Goal: Understand process/instructions: Learn how to perform a task or action

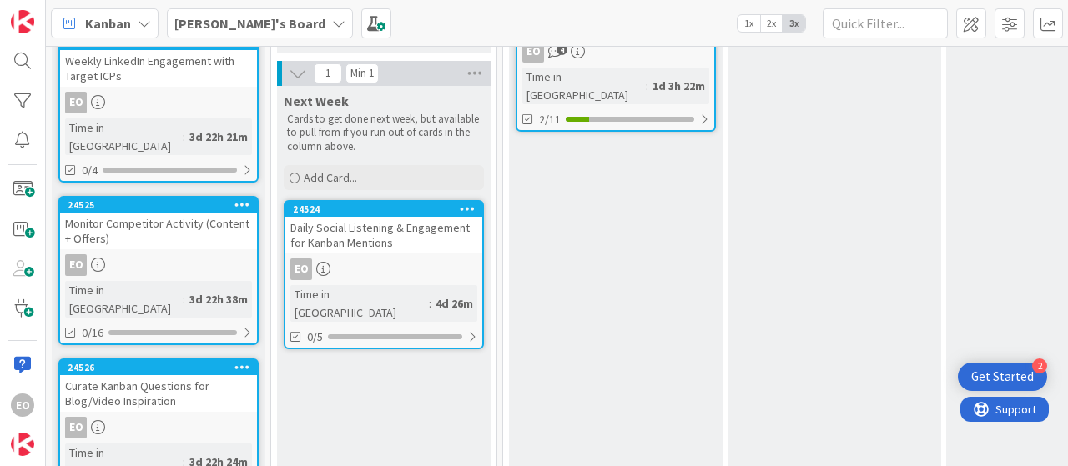
scroll to position [307, 0]
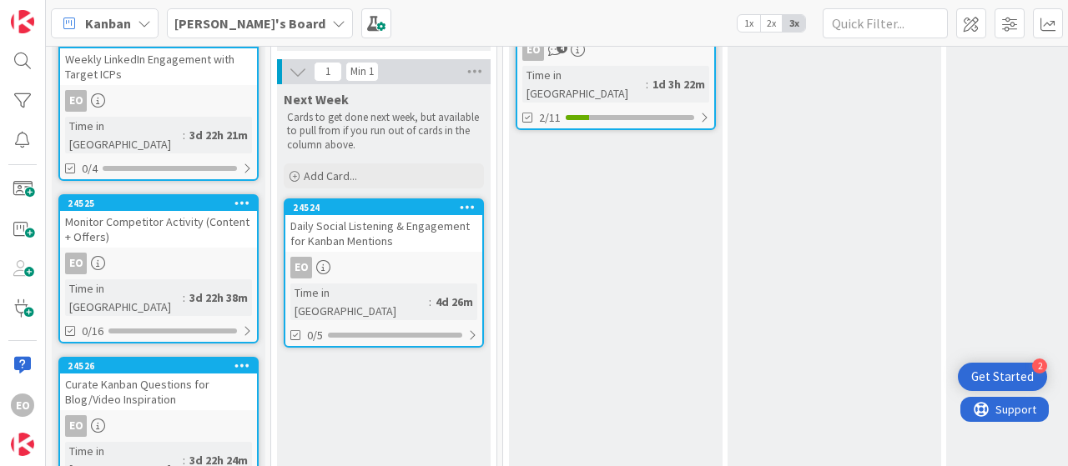
click at [385, 247] on div "Daily Social Listening & Engagement for Kanban Mentions" at bounding box center [383, 233] width 197 height 37
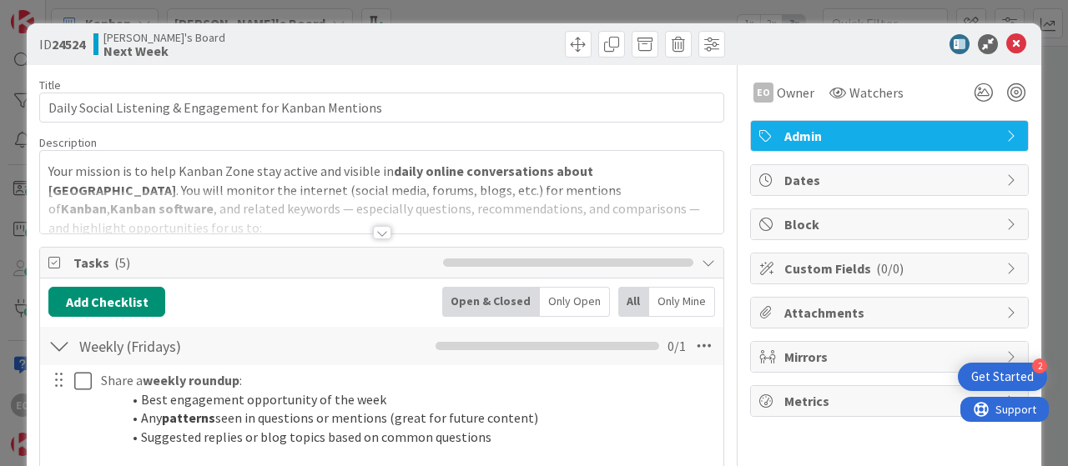
click at [373, 229] on div at bounding box center [382, 232] width 18 height 13
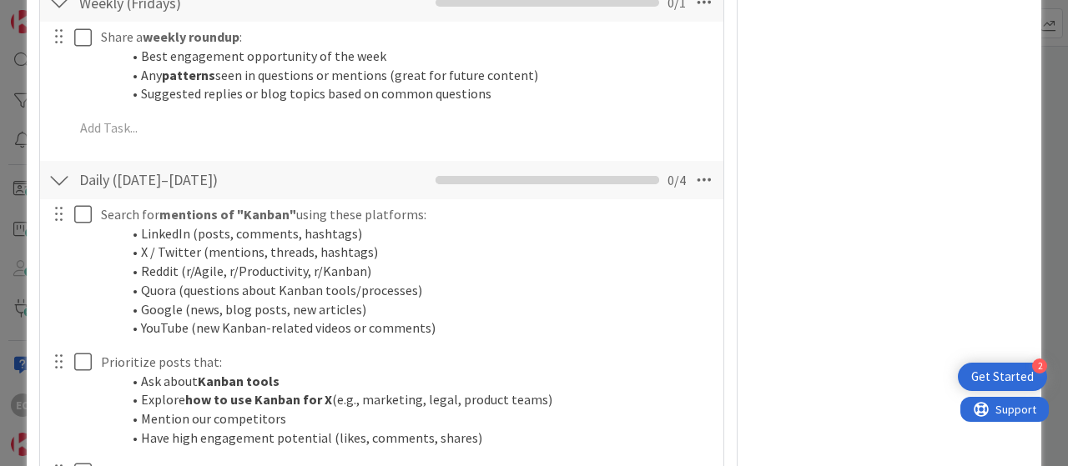
scroll to position [667, 0]
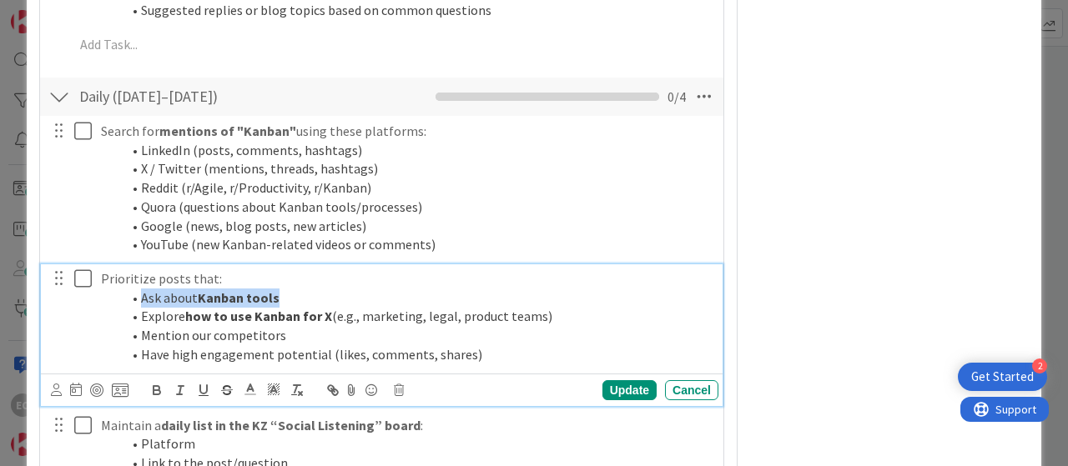
drag, startPoint x: 140, startPoint y: 280, endPoint x: 297, endPoint y: 269, distance: 157.2
click at [297, 289] on li "Ask about Kanban tools" at bounding box center [416, 298] width 591 height 19
copy li "Ask about Kanban tools"
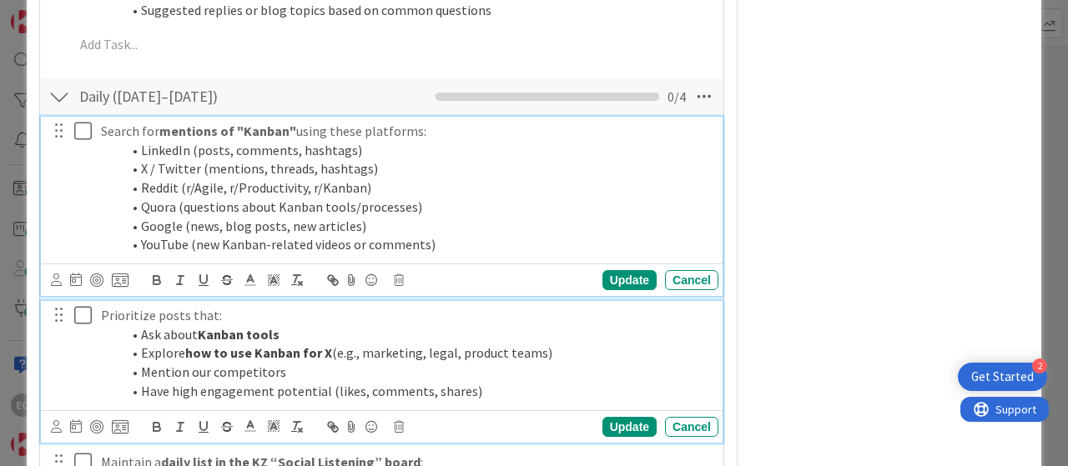
scroll to position [703, 0]
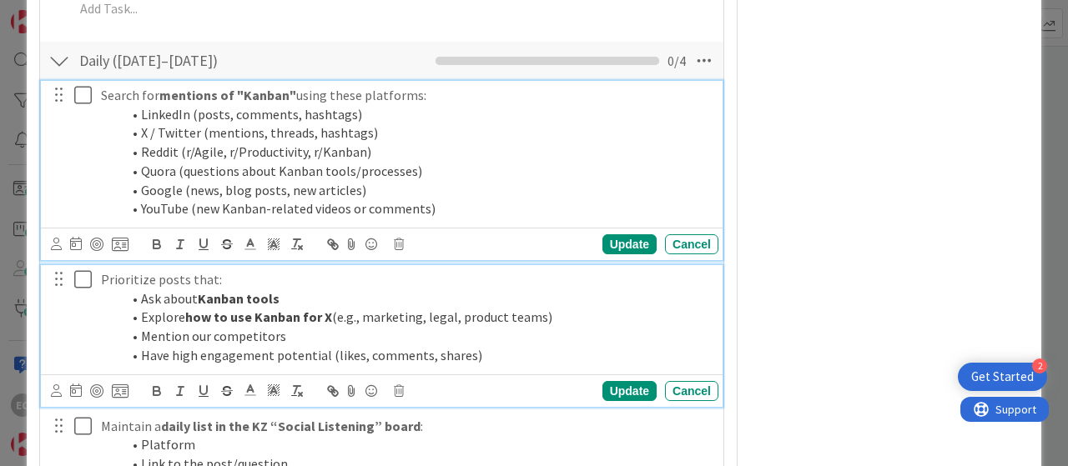
click at [607, 186] on ol "LinkedIn (posts, comments, hashtags) X / Twitter (mentions, threads, hashtags) …" at bounding box center [406, 161] width 611 height 113
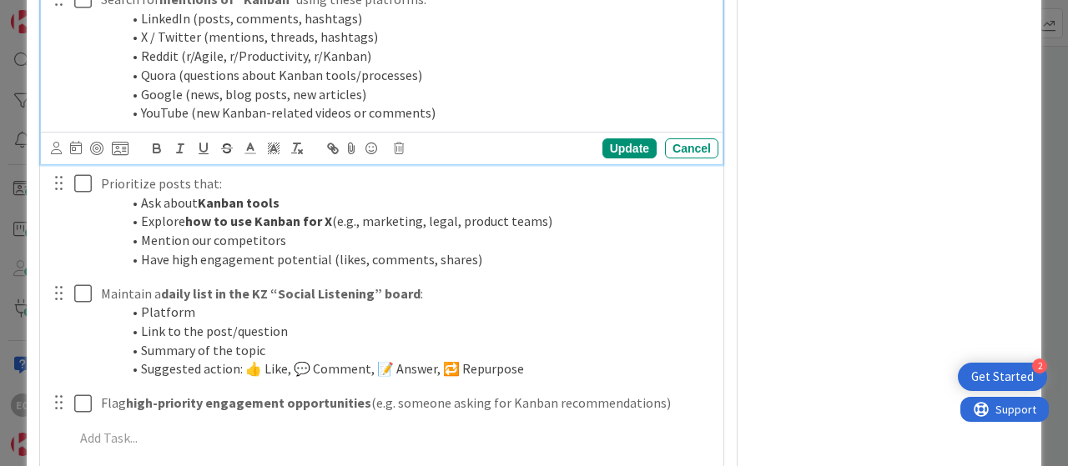
scroll to position [870, 0]
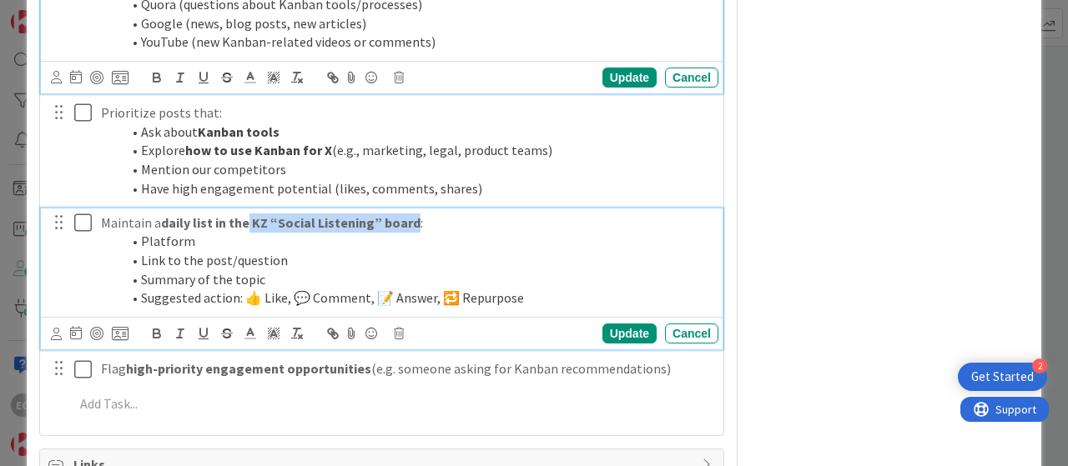
drag, startPoint x: 250, startPoint y: 199, endPoint x: 409, endPoint y: 205, distance: 158.6
click at [409, 214] on strong "daily list in the KZ “Social Listening” board" at bounding box center [290, 222] width 259 height 17
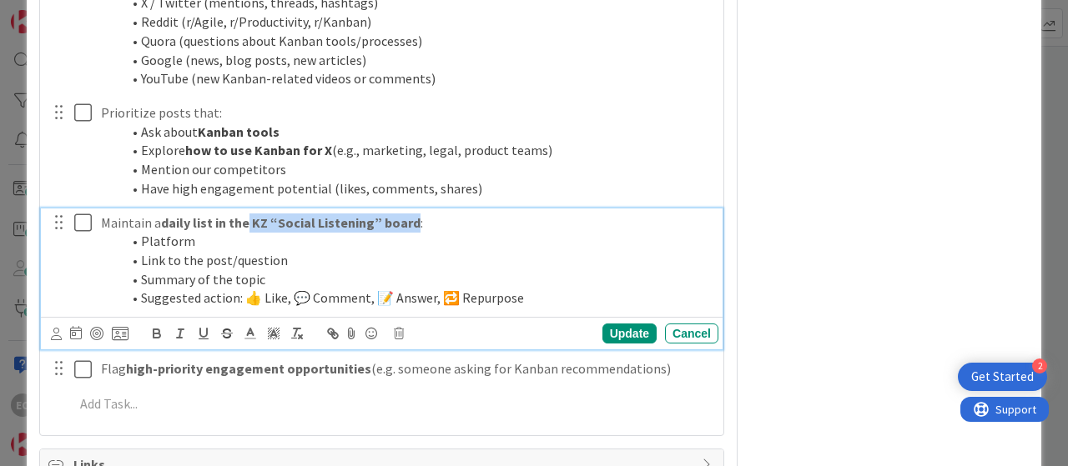
copy strong "KZ “Social Listening” board"
click at [324, 251] on li "Link to the post/question" at bounding box center [416, 260] width 591 height 19
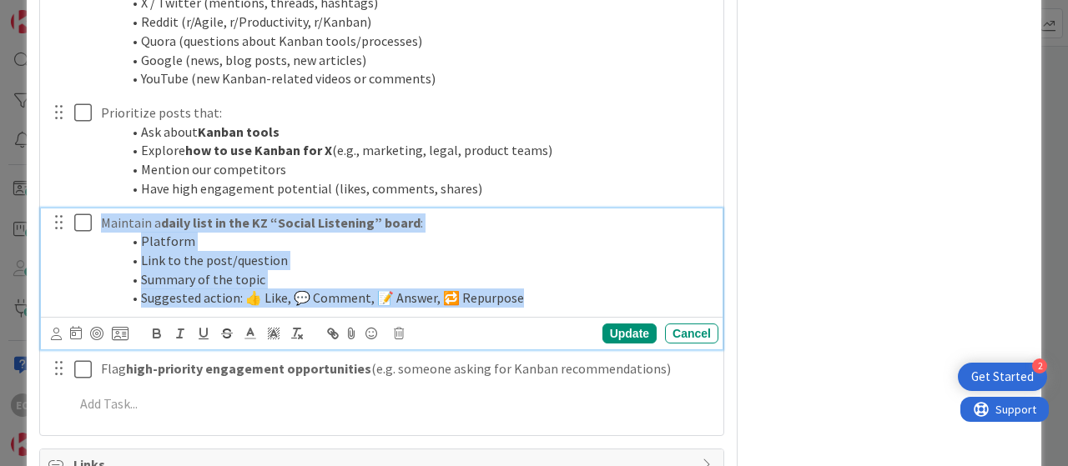
drag, startPoint x: 103, startPoint y: 198, endPoint x: 530, endPoint y: 278, distance: 433.7
click at [530, 278] on div "Maintain a daily list in the KZ “Social Listening” board : Platform Link to the…" at bounding box center [406, 261] width 624 height 105
copy div "Maintain a daily list in the KZ “Social Listening” board : Platform Link to the…"
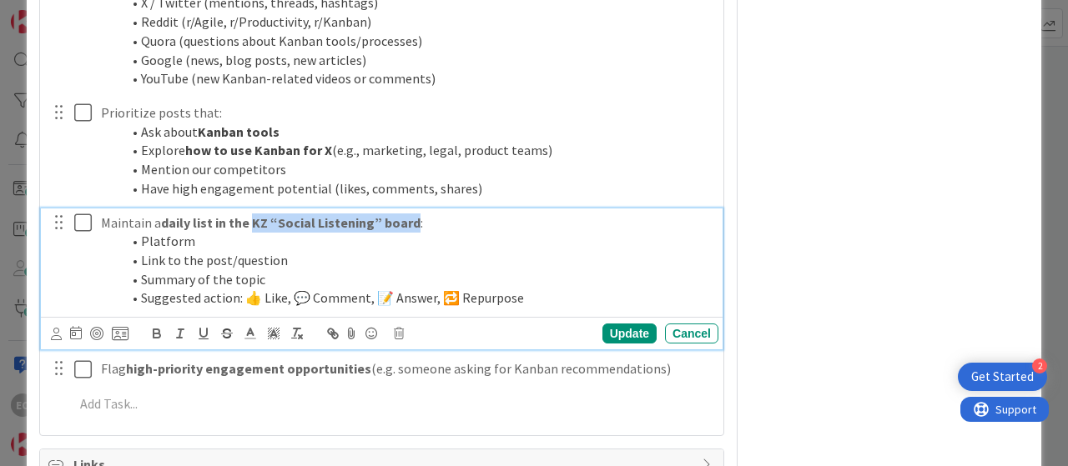
drag, startPoint x: 251, startPoint y: 202, endPoint x: 414, endPoint y: 202, distance: 162.6
click at [414, 214] on p "Maintain a daily list in the KZ “Social Listening” board :" at bounding box center [406, 223] width 611 height 19
drag, startPoint x: 253, startPoint y: 202, endPoint x: 415, endPoint y: 204, distance: 161.8
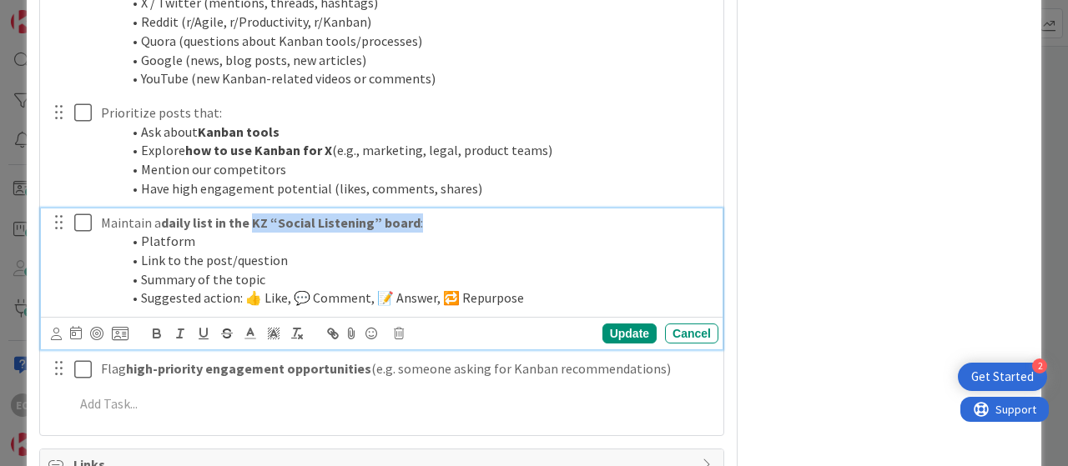
click at [415, 214] on p "Maintain a daily list in the KZ “Social Listening” board :" at bounding box center [406, 223] width 611 height 19
copy p "KZ “Social Listening” board :"
drag, startPoint x: 140, startPoint y: 214, endPoint x: 194, endPoint y: 216, distance: 53.4
click at [194, 232] on li "Platform" at bounding box center [416, 241] width 591 height 19
copy li "Platform"
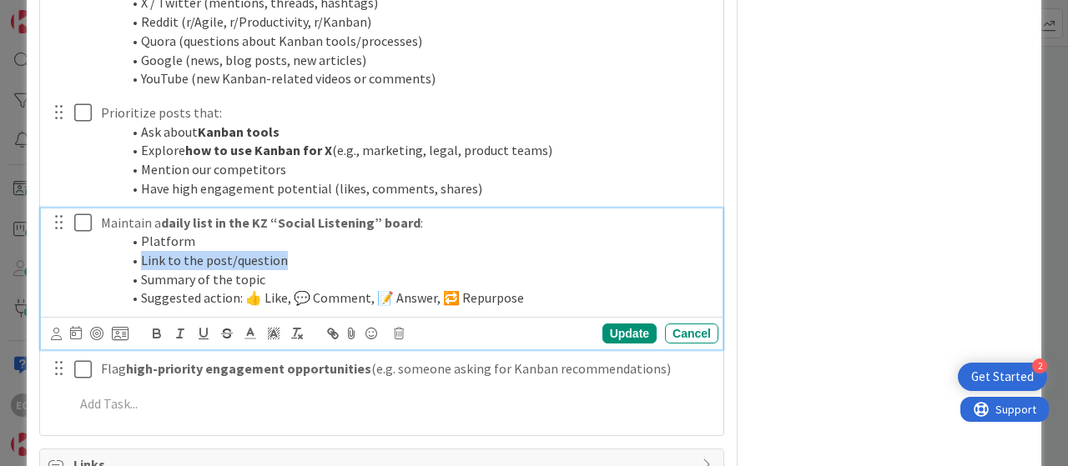
drag, startPoint x: 138, startPoint y: 239, endPoint x: 282, endPoint y: 244, distance: 144.4
click at [282, 251] on li "Link to the post/question" at bounding box center [416, 260] width 591 height 19
copy li "Link to the post/question"
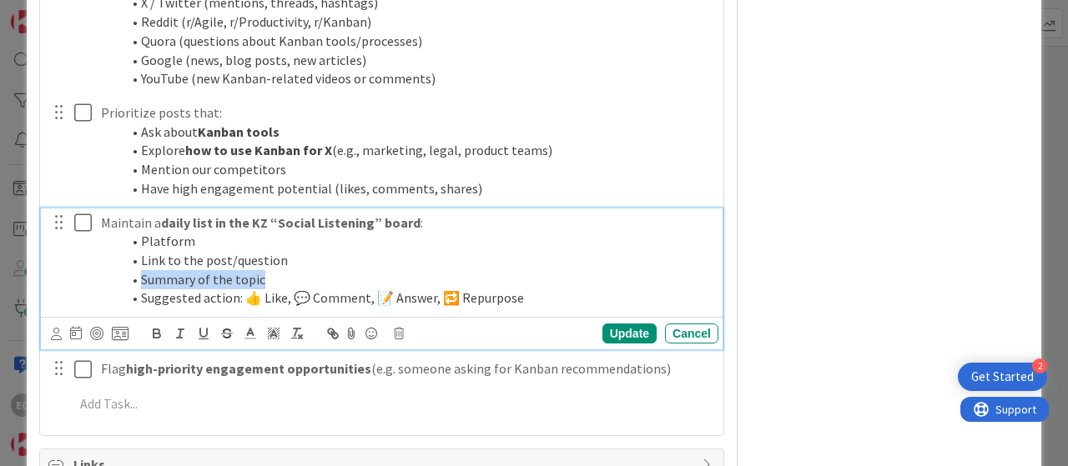
drag, startPoint x: 142, startPoint y: 261, endPoint x: 272, endPoint y: 255, distance: 130.2
click at [272, 270] on li "Summary of the topic" at bounding box center [416, 279] width 591 height 19
copy li "Summary of the topic"
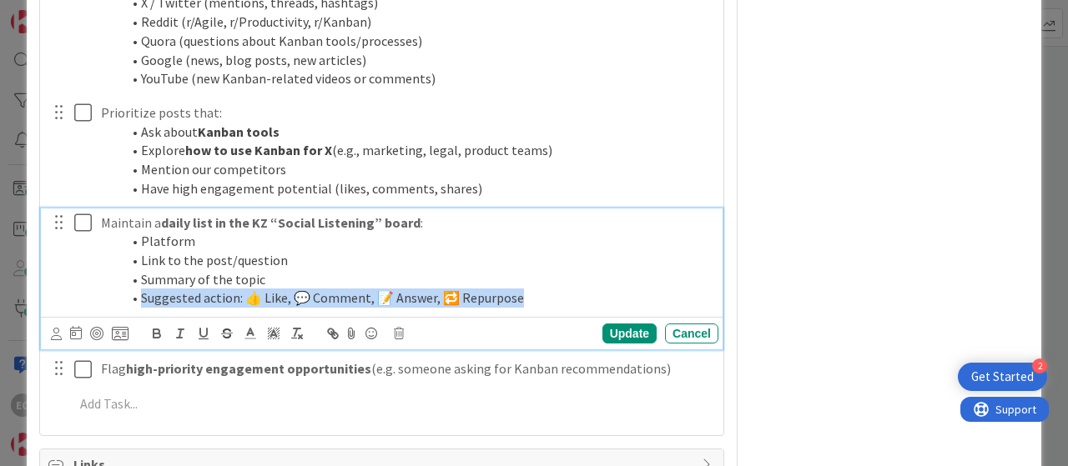
drag, startPoint x: 140, startPoint y: 278, endPoint x: 524, endPoint y: 284, distance: 383.7
click at [526, 289] on li "Suggested action: 👍 Like, 💬 Comment, 📝 Answer, 🔁 Repurpose" at bounding box center [416, 298] width 591 height 19
copy li "Suggested action: 👍 Like, 💬 Comment, 📝 Answer, 🔁 Repurpose"
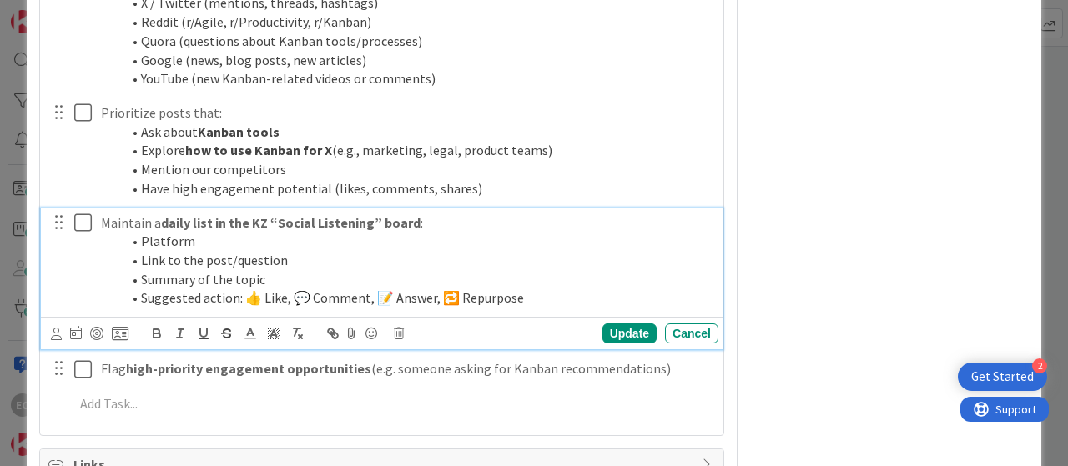
click at [405, 251] on li "Link to the post/question" at bounding box center [416, 260] width 591 height 19
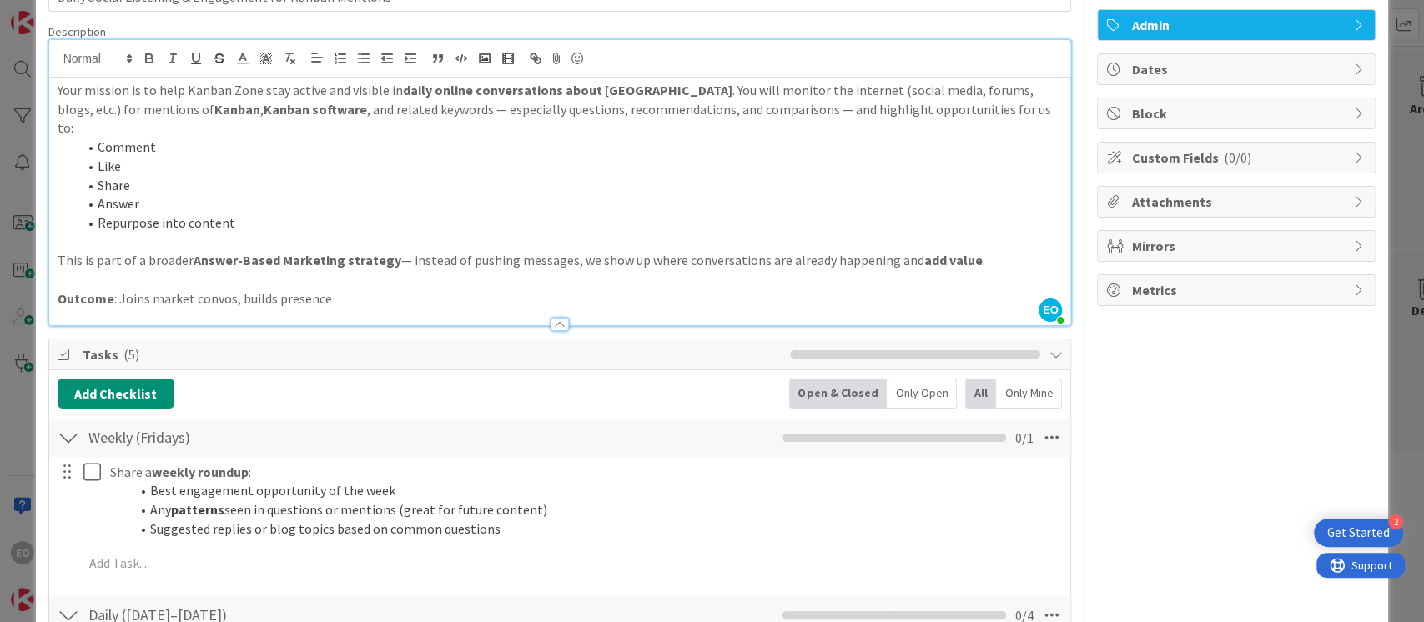
scroll to position [0, 0]
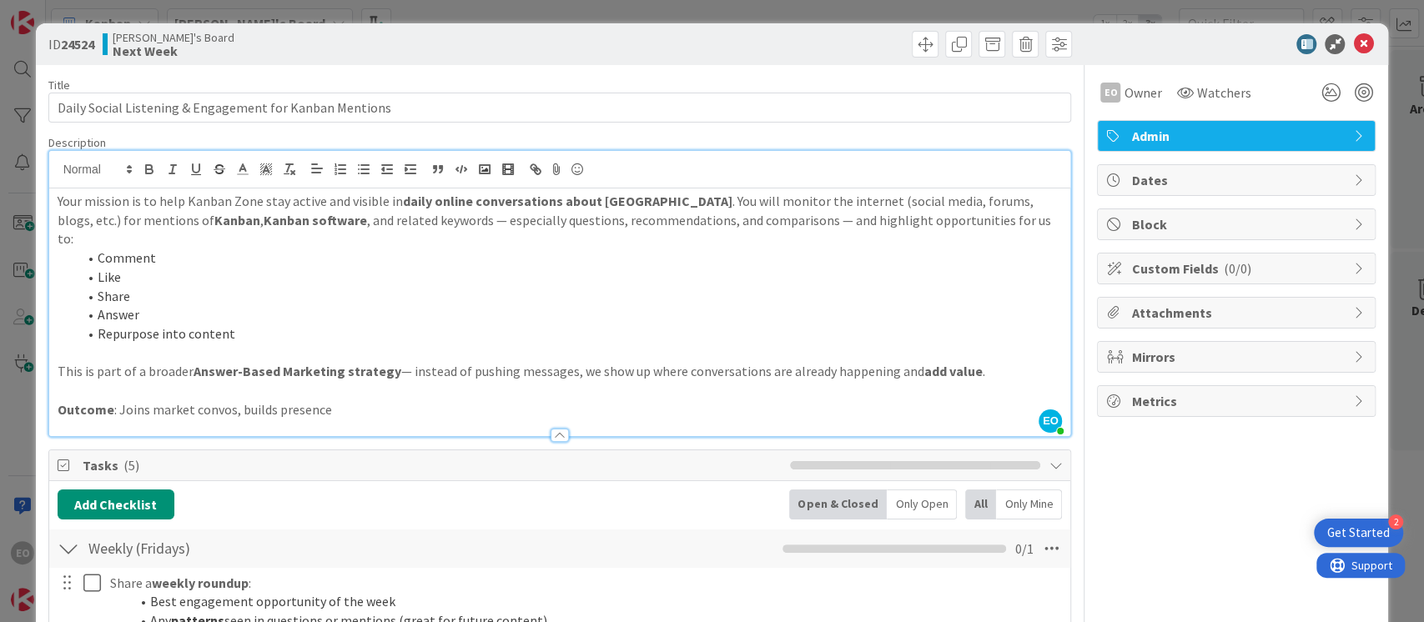
click at [1067, 38] on icon at bounding box center [1363, 44] width 20 height 20
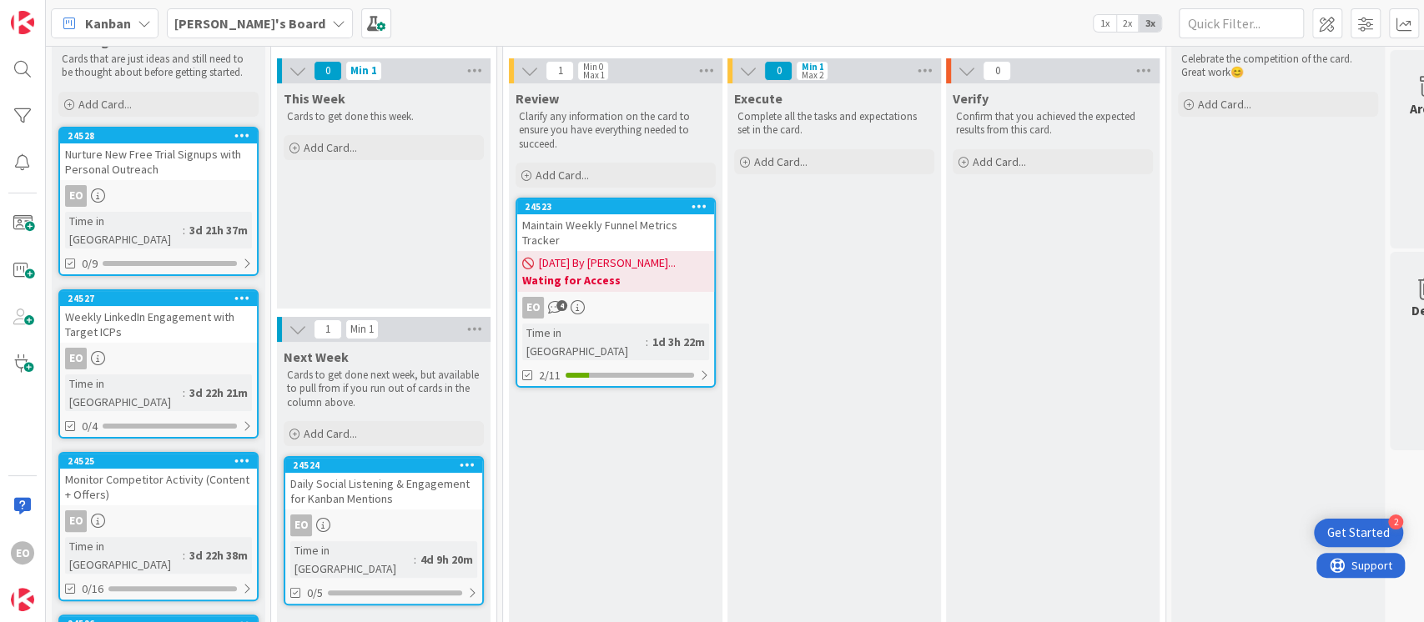
scroll to position [43, 0]
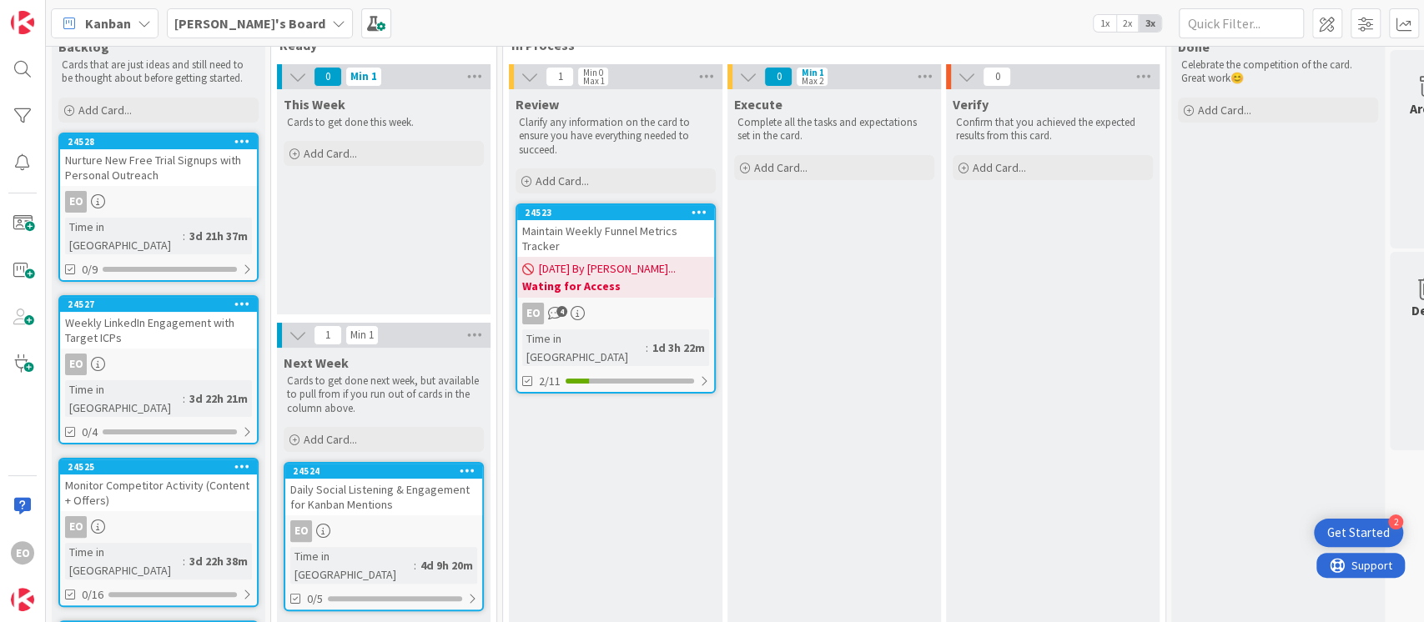
click at [684, 234] on div "Maintain Weekly Funnel Metrics Tracker" at bounding box center [615, 238] width 197 height 37
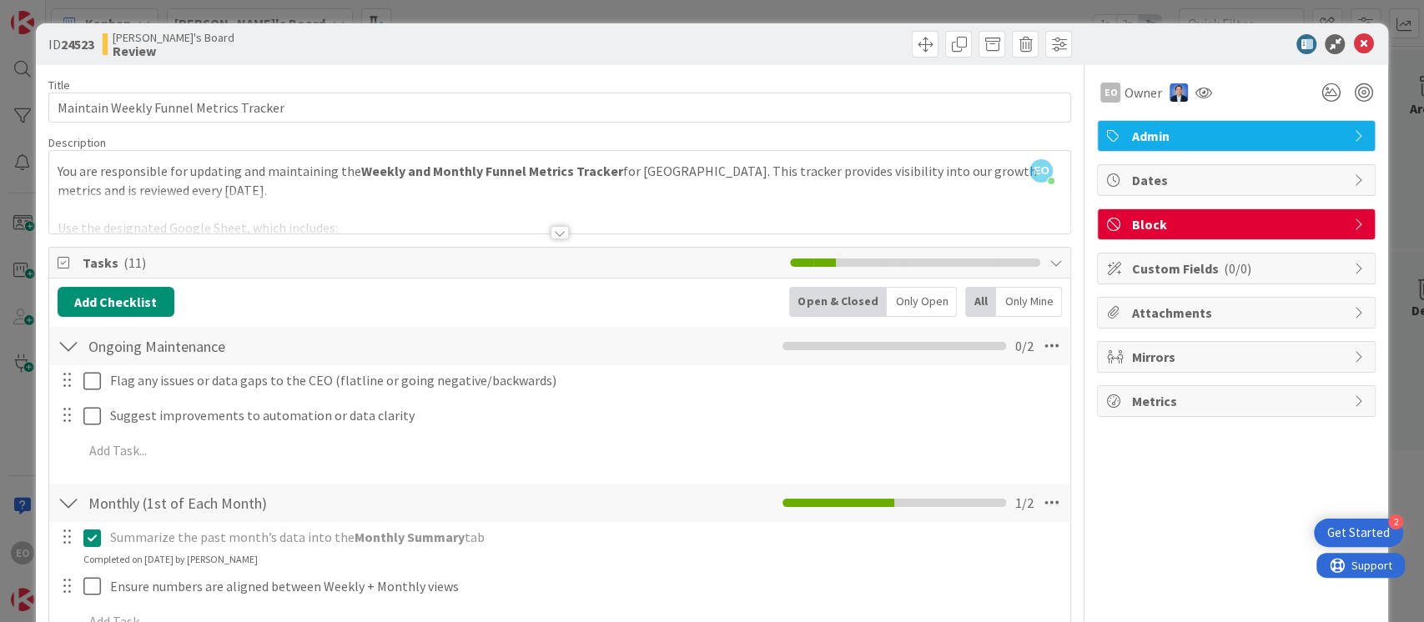
click at [561, 223] on div at bounding box center [560, 212] width 1022 height 43
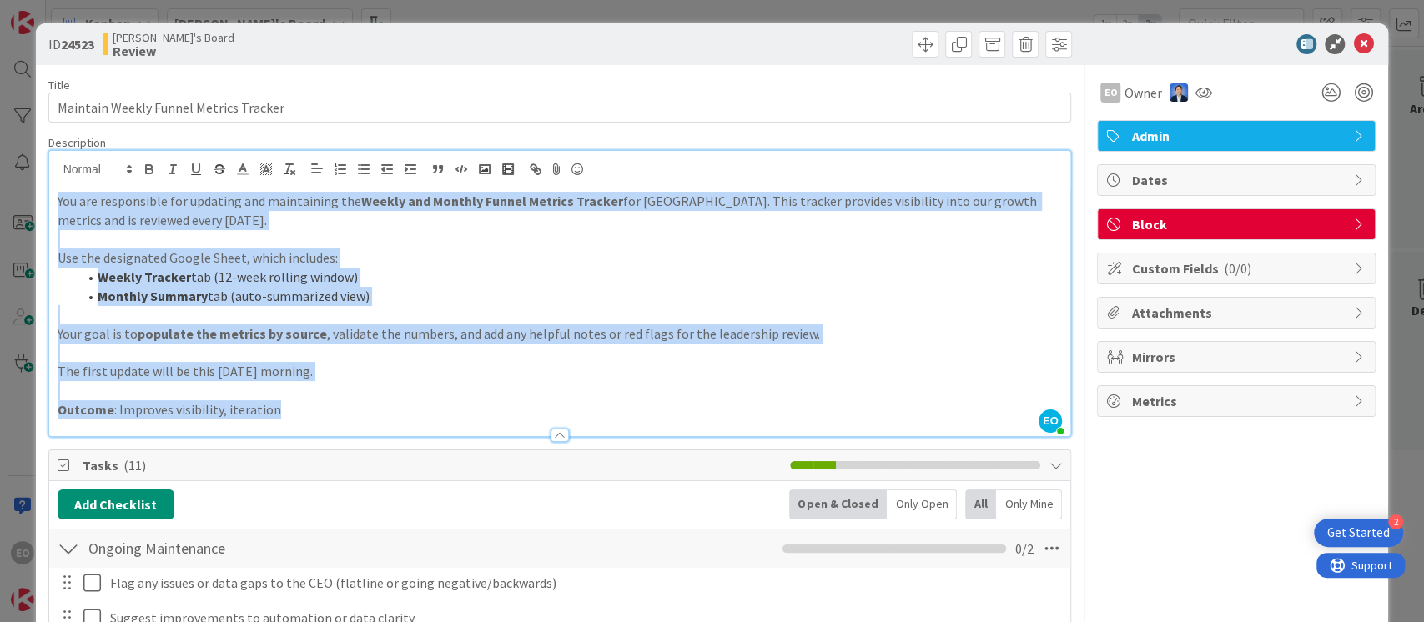
drag, startPoint x: 56, startPoint y: 198, endPoint x: 314, endPoint y: 418, distance: 339.0
click at [314, 418] on div "Description EO [PERSON_NAME] just joined You are responsible for updating and m…" at bounding box center [559, 286] width 1023 height 302
copy div "You are responsible for updating and maintaining the Weekly and Monthly Funnel …"
click at [457, 401] on p "Outcome : Improves visibility, iteration" at bounding box center [560, 409] width 1005 height 19
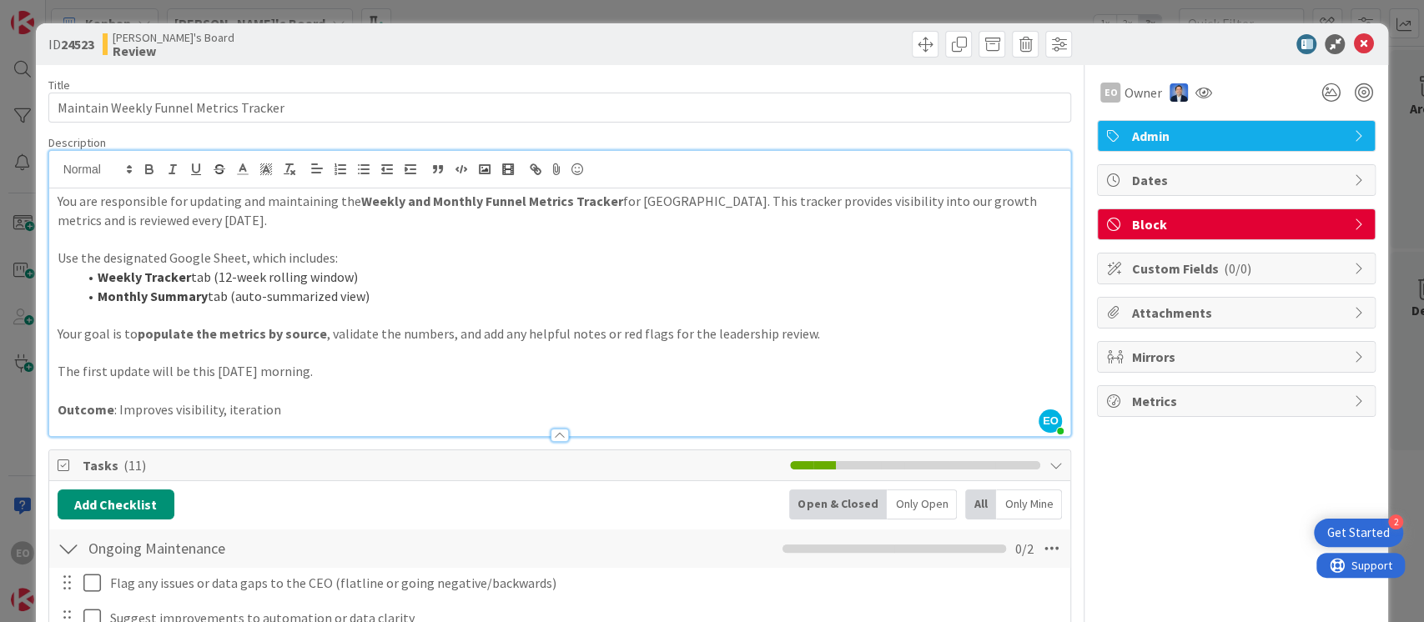
click at [907, 357] on p at bounding box center [560, 353] width 1005 height 19
click at [1067, 47] on icon at bounding box center [1363, 44] width 20 height 20
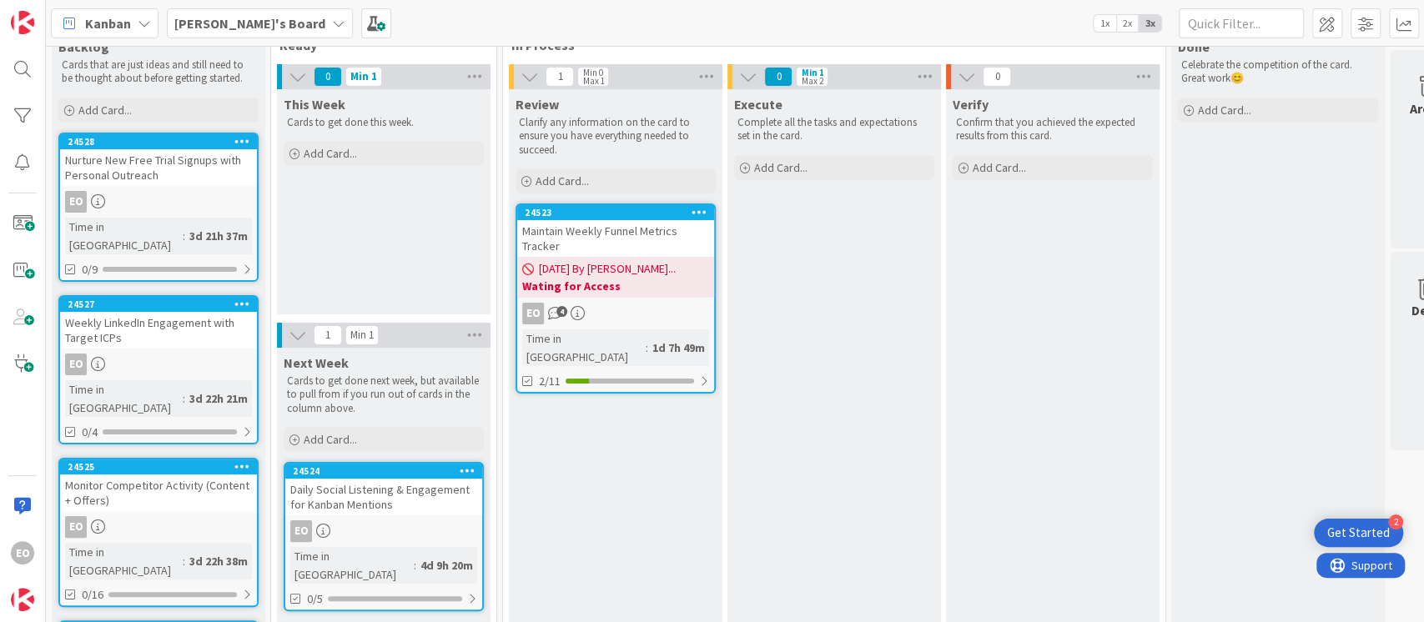
scroll to position [153, 0]
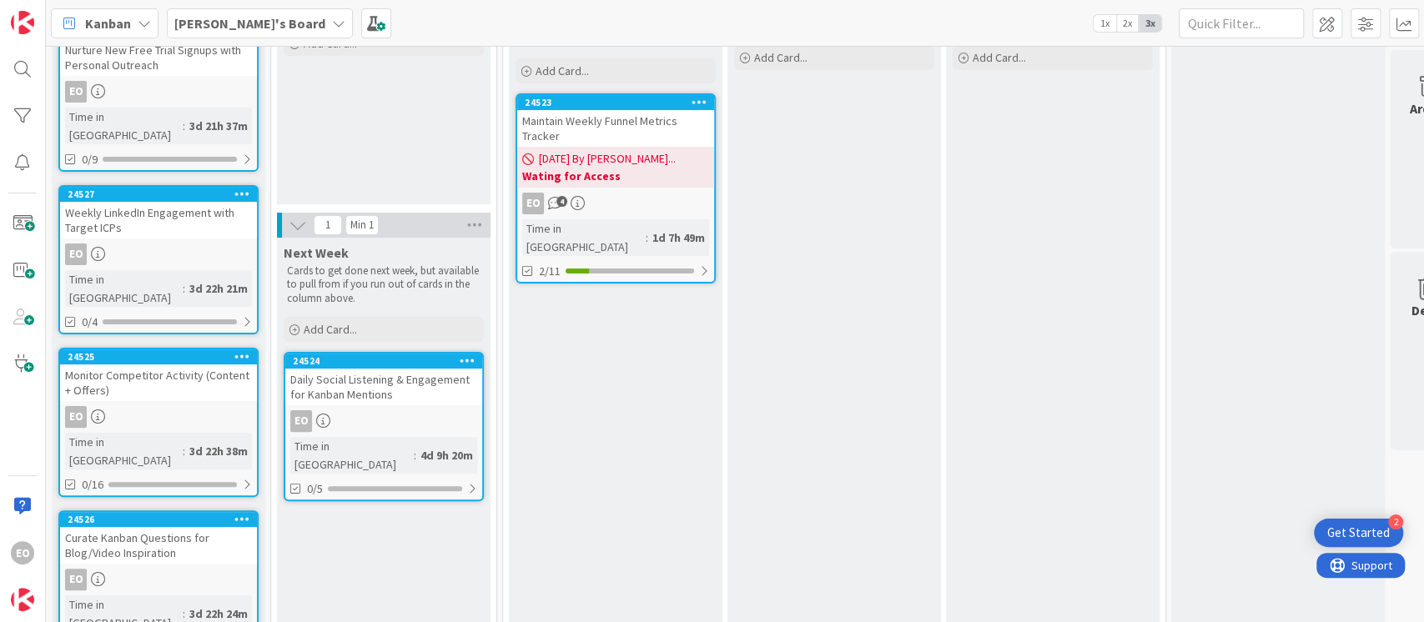
click at [400, 411] on div "EO" at bounding box center [383, 421] width 197 height 22
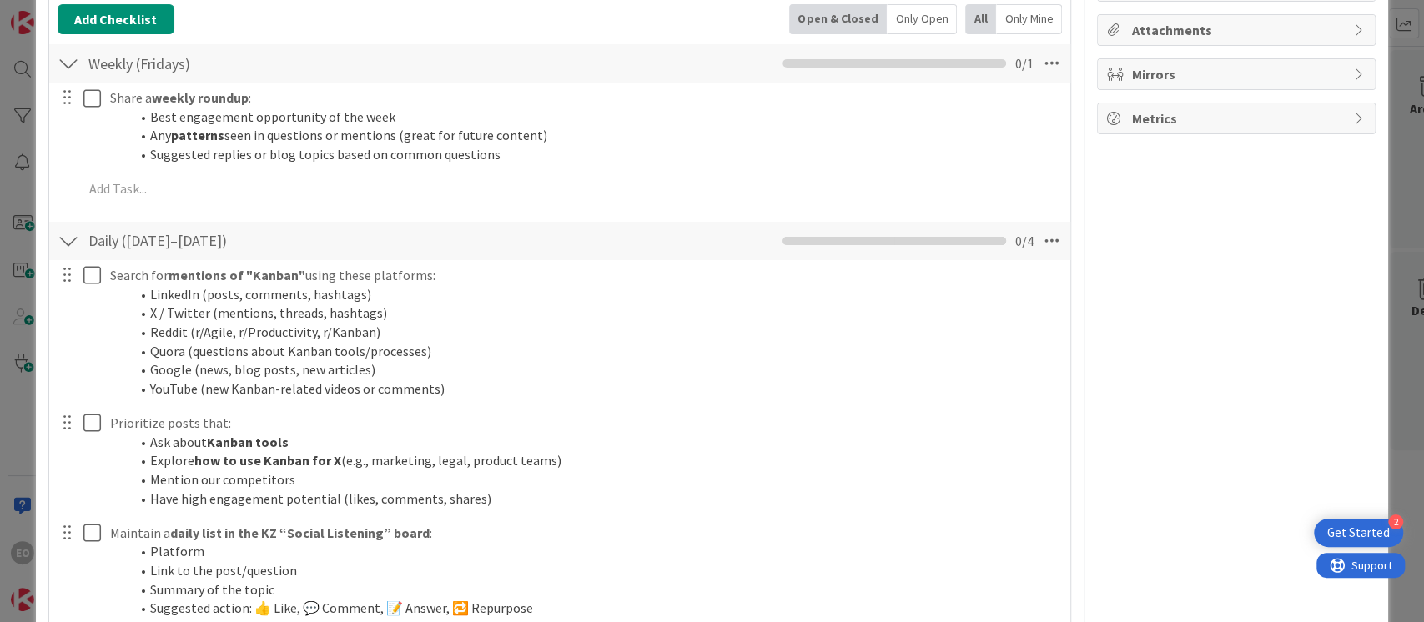
scroll to position [334, 0]
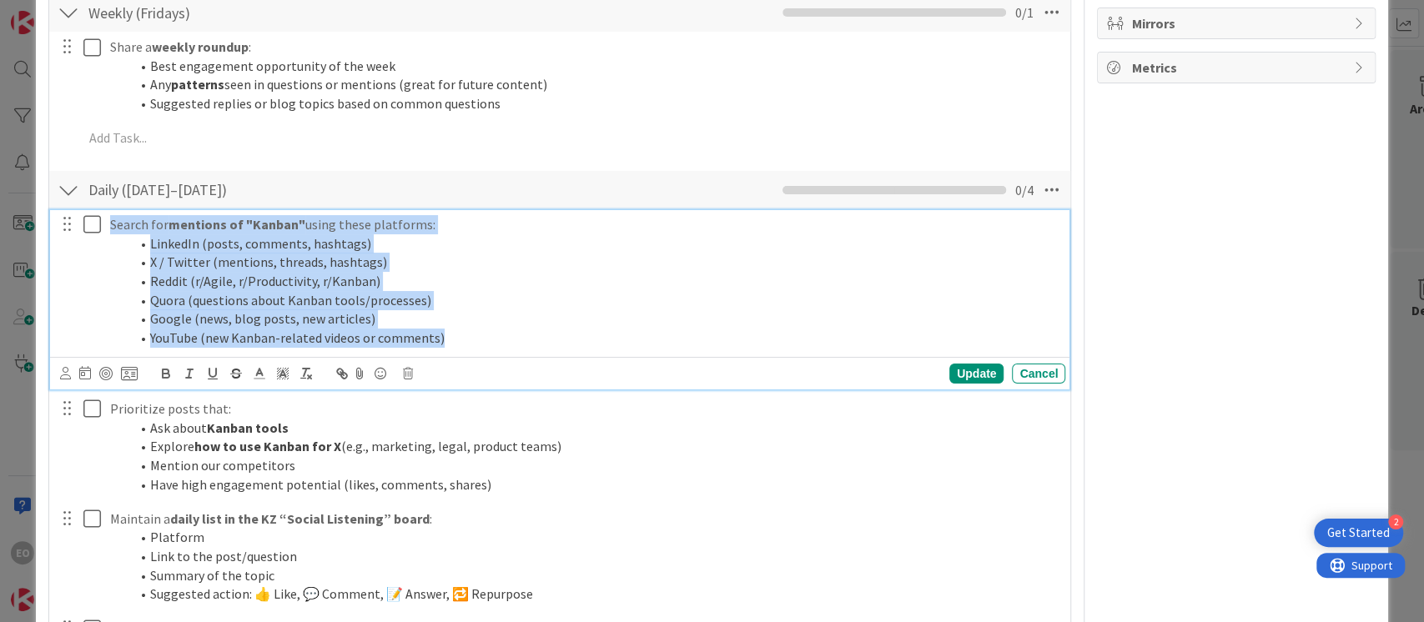
drag, startPoint x: 110, startPoint y: 230, endPoint x: 450, endPoint y: 334, distance: 354.9
click at [505, 330] on div "Search for mentions of "Kanban" using these platforms: LinkedIn (posts, comment…" at bounding box center [584, 281] width 962 height 143
copy div "Search for mentions of "Kanban" using these platforms: LinkedIn (posts, comment…"
click at [585, 264] on li "X / Twitter (mentions, threads, hashtags)" at bounding box center [594, 262] width 928 height 19
